Goal: Information Seeking & Learning: Learn about a topic

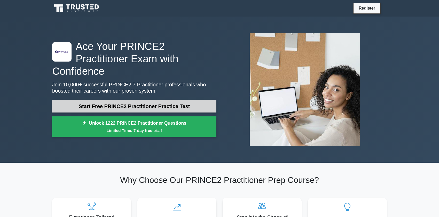
click at [86, 100] on link "Start Free PRINCE2 Practitioner Practice Test" at bounding box center [134, 106] width 164 height 12
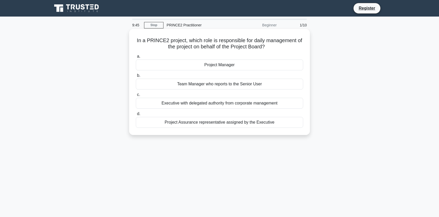
click at [205, 65] on div "Project Manager" at bounding box center [219, 64] width 167 height 11
click at [136, 58] on input "a. Project Manager" at bounding box center [136, 56] width 0 height 3
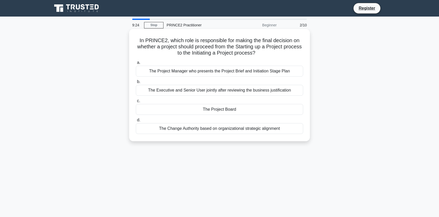
click at [210, 109] on div "The Project Board" at bounding box center [219, 109] width 167 height 11
click at [136, 103] on input "c. The Project Board" at bounding box center [136, 100] width 0 height 3
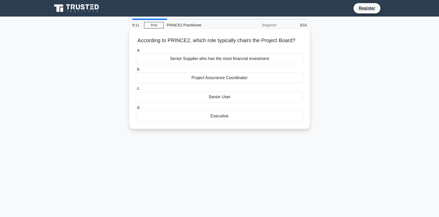
click at [214, 116] on div "Executive" at bounding box center [219, 116] width 167 height 11
click at [136, 109] on input "d. Executive" at bounding box center [136, 107] width 0 height 3
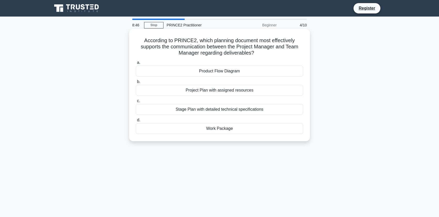
click at [214, 129] on div "Work Package" at bounding box center [219, 128] width 167 height 11
click at [136, 122] on input "d. Work Package" at bounding box center [136, 119] width 0 height 3
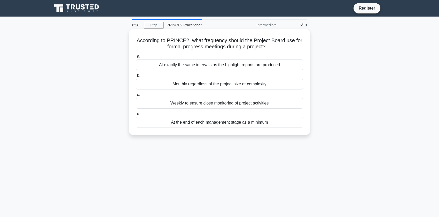
click at [218, 124] on div "At the end of each management stage as a minimum" at bounding box center [219, 122] width 167 height 11
click at [136, 115] on input "d. At the end of each management stage as a minimum" at bounding box center [136, 113] width 0 height 3
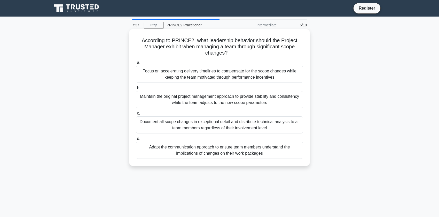
click at [221, 149] on div "Adapt the communication approach to ensure team members understand the implicat…" at bounding box center [219, 150] width 167 height 17
click at [136, 140] on input "d. Adapt the communication approach to ensure team members understand the impli…" at bounding box center [136, 138] width 0 height 3
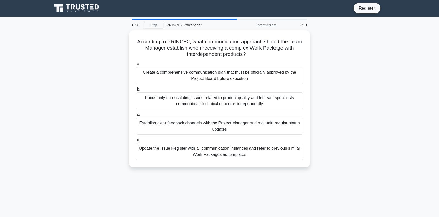
click at [221, 149] on div "Update the Issue Register with all communication instances and refer to previou…" at bounding box center [219, 151] width 167 height 17
click at [136, 142] on input "d. Update the Issue Register with all communication instances and refer to prev…" at bounding box center [136, 139] width 0 height 3
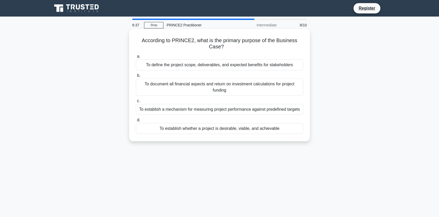
click at [214, 112] on div "To establish a mechanism for measuring project performance against predefined t…" at bounding box center [219, 109] width 167 height 11
click at [136, 103] on input "c. To establish a mechanism for measuring project performance against predefine…" at bounding box center [136, 100] width 0 height 3
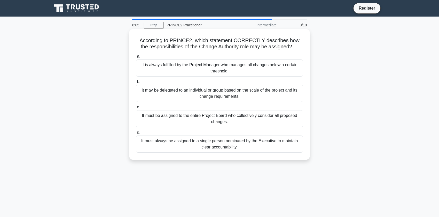
click at [203, 97] on div "It may be delegated to an individual or group based on the scale of the project…" at bounding box center [219, 93] width 167 height 17
click at [136, 83] on input "b. It may be delegated to an individual or group based on the scale of the proj…" at bounding box center [136, 81] width 0 height 3
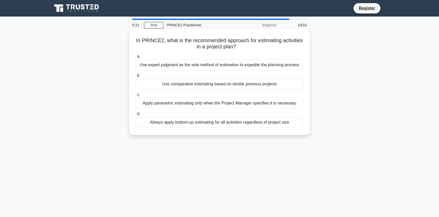
click at [198, 84] on div "Use comparative estimating based on similar previous projects" at bounding box center [219, 84] width 167 height 11
click at [136, 77] on input "b. Use comparative estimating based on similar previous projects" at bounding box center [136, 75] width 0 height 3
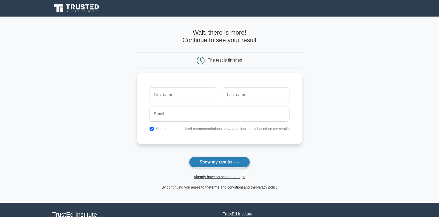
click at [210, 163] on button "Show my results" at bounding box center [219, 161] width 61 height 11
click at [322, 116] on main "Wait, there is more! Continue to see your result The test is finished and the" at bounding box center [219, 110] width 439 height 186
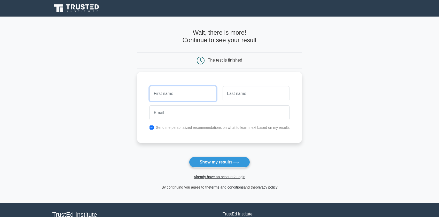
click at [193, 96] on input "text" at bounding box center [183, 93] width 67 height 15
type input "[PERSON_NAME]"
click at [243, 93] on input "text" at bounding box center [256, 93] width 67 height 15
type input "Cube"
drag, startPoint x: 166, startPoint y: 91, endPoint x: 154, endPoint y: 93, distance: 12.0
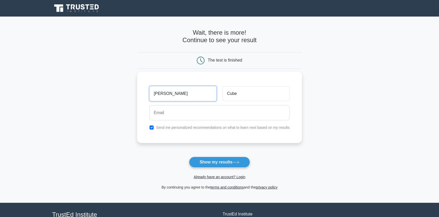
click at [154, 93] on input "[PERSON_NAME]" at bounding box center [183, 93] width 67 height 15
type input "Ace"
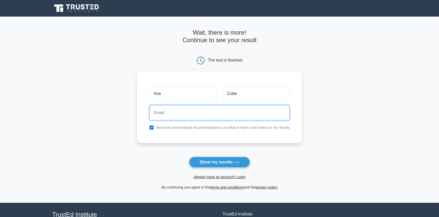
click at [170, 115] on input "email" at bounding box center [220, 112] width 140 height 15
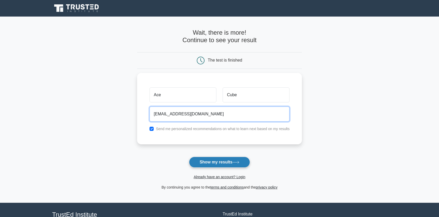
type input "[EMAIL_ADDRESS][DOMAIN_NAME]"
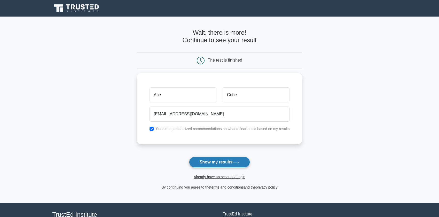
click at [210, 160] on button "Show my results" at bounding box center [219, 161] width 61 height 11
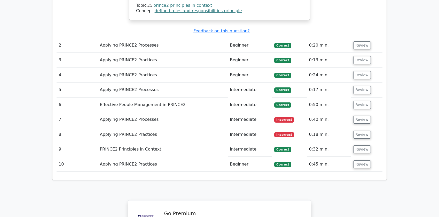
scroll to position [659, 0]
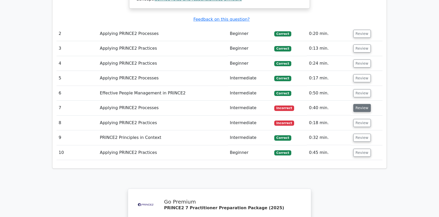
click at [358, 104] on button "Review" at bounding box center [362, 108] width 18 height 8
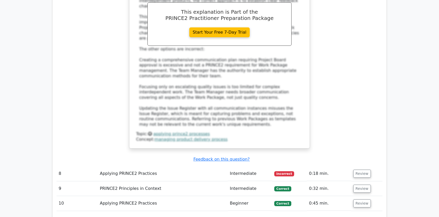
scroll to position [922, 0]
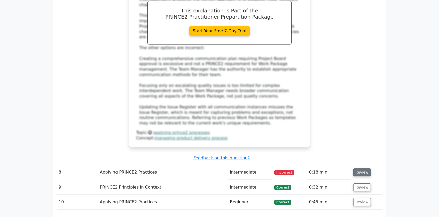
click at [358, 168] on button "Review" at bounding box center [362, 172] width 18 height 8
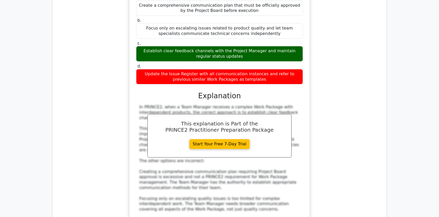
scroll to position [677, 0]
